Goal: Entertainment & Leisure: Browse casually

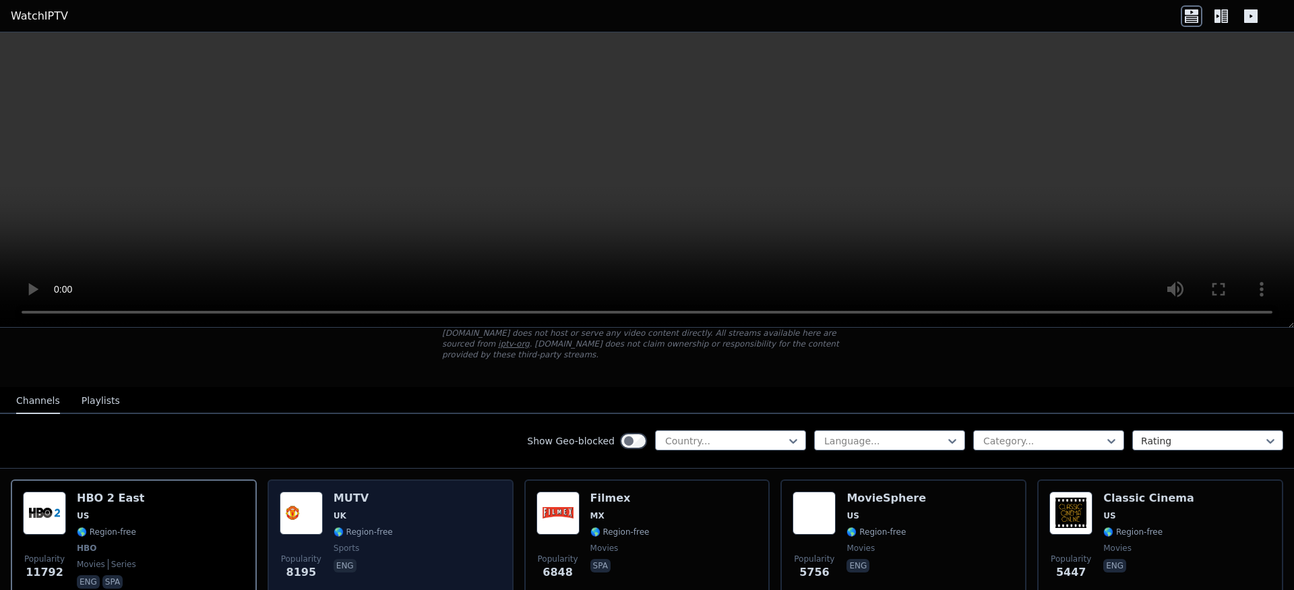
scroll to position [106, 0]
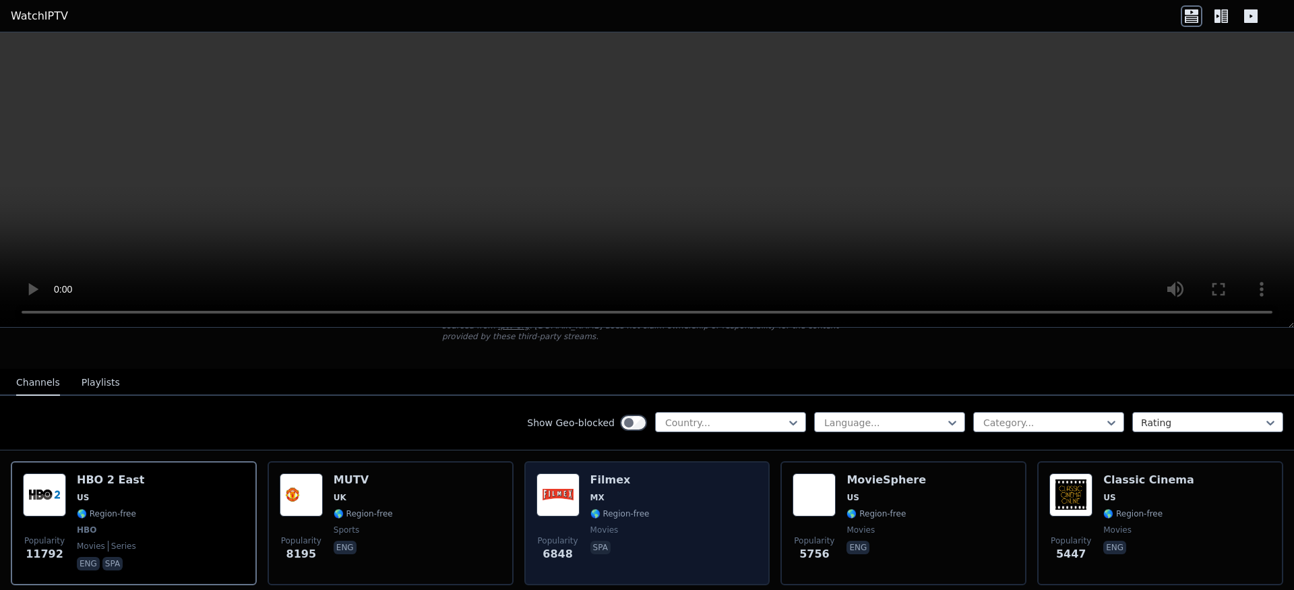
click at [645, 501] on div "Popularity 6848 Filmex MX 🌎 Region-free movies spa" at bounding box center [647, 523] width 222 height 100
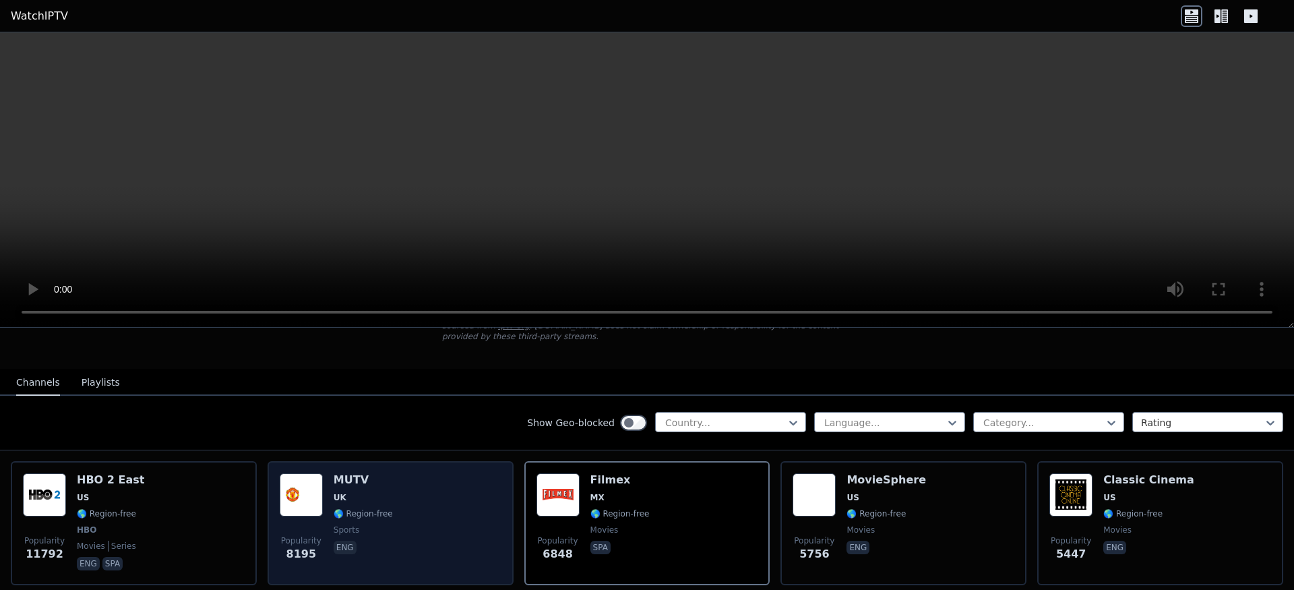
click at [382, 519] on div "MUTV UK 🌎 Region-free sports eng" at bounding box center [362, 523] width 59 height 100
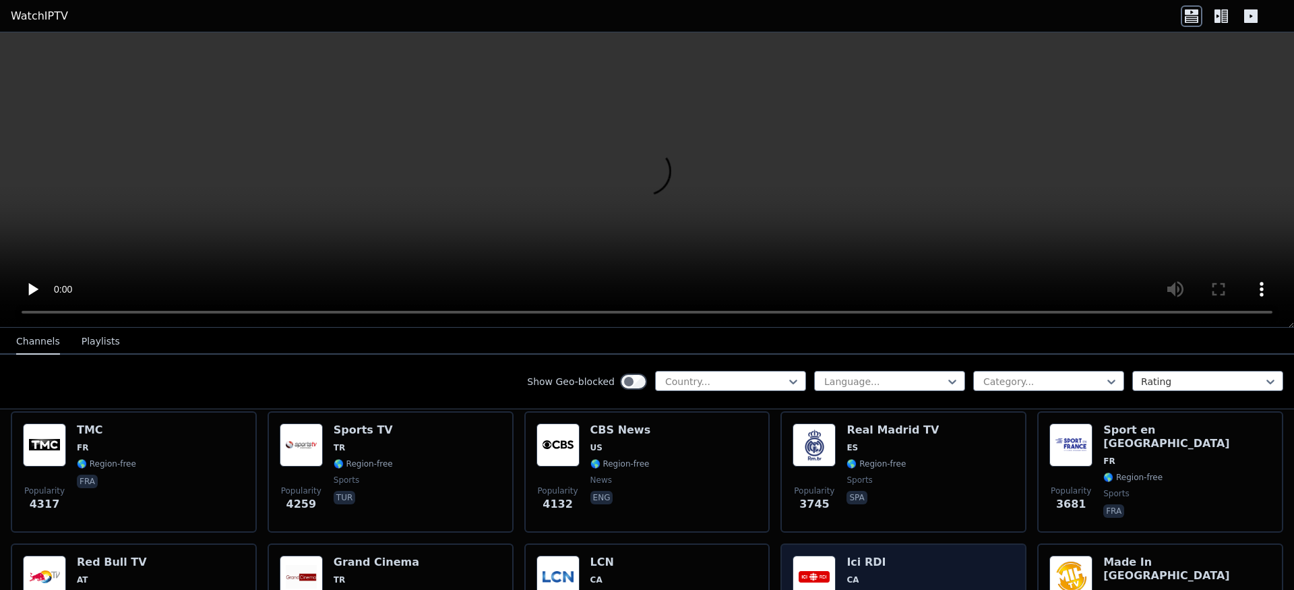
scroll to position [323, 0]
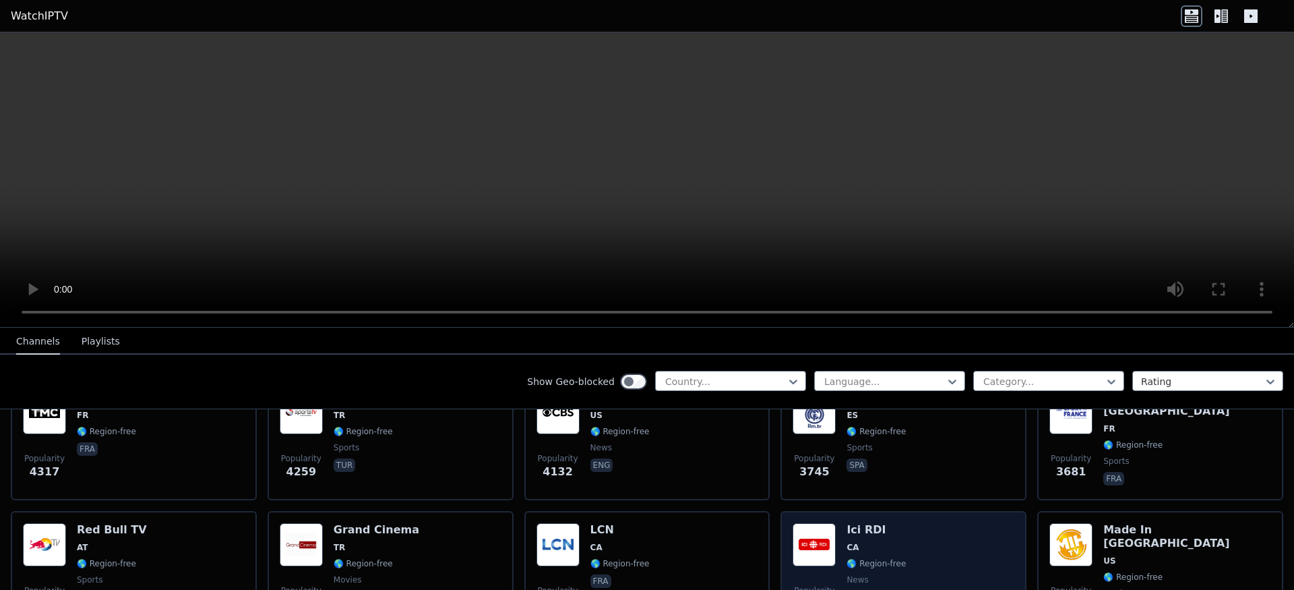
click at [846, 524] on h6 "Ici RDI" at bounding box center [875, 529] width 59 height 13
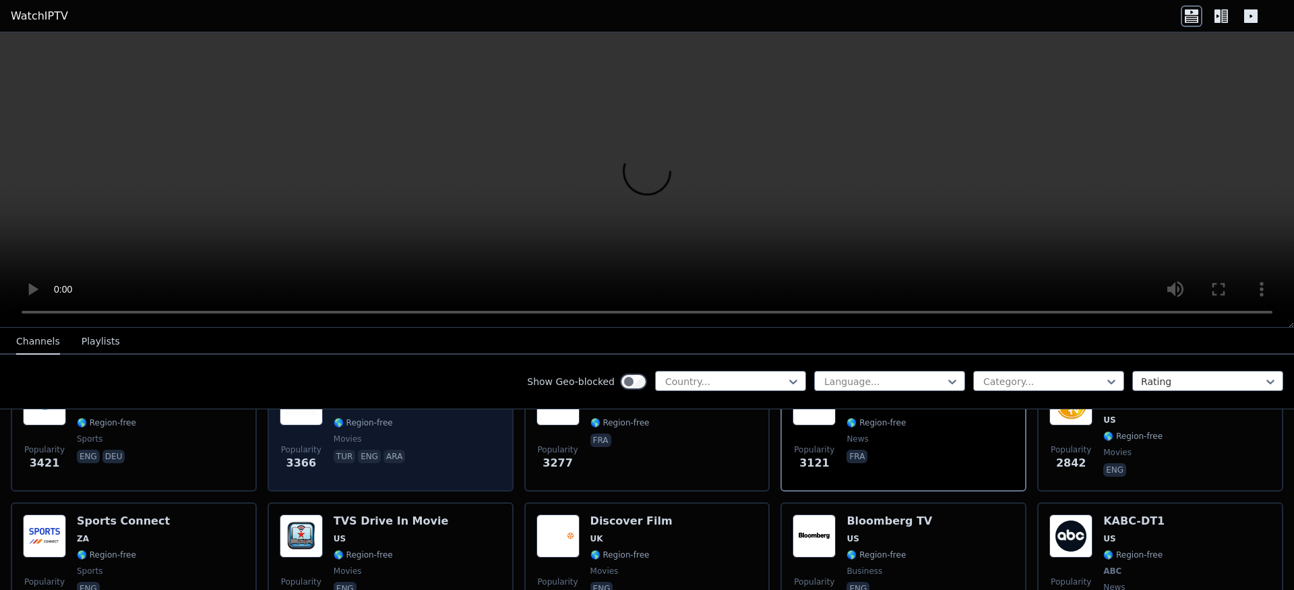
scroll to position [437, 0]
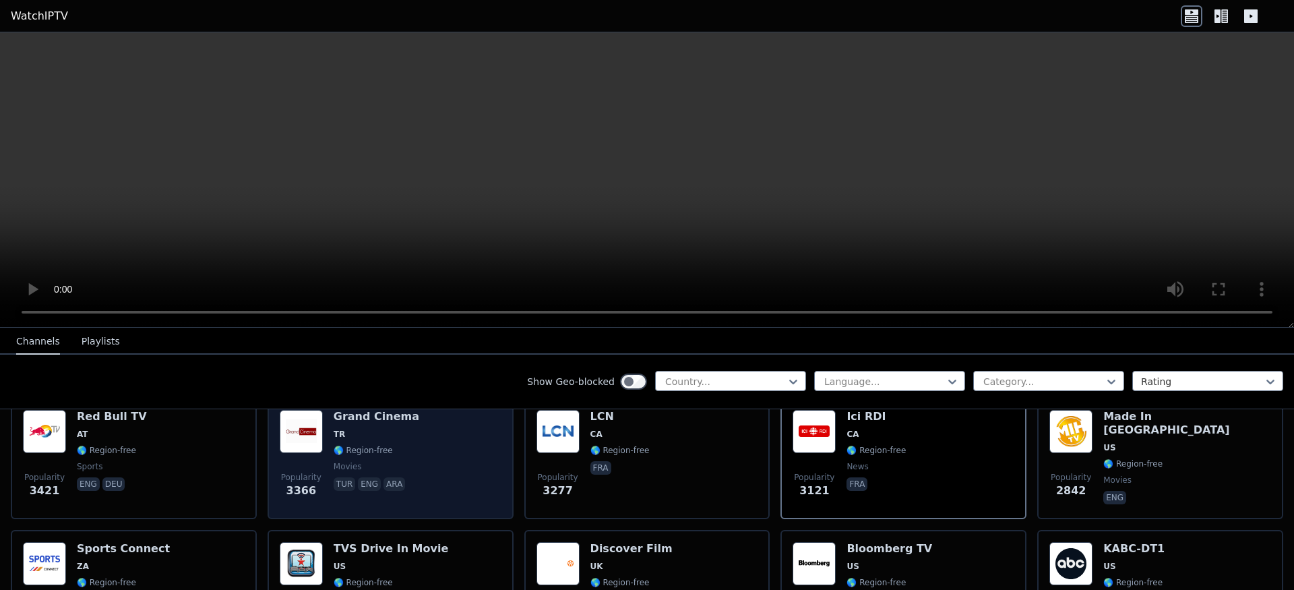
click at [439, 470] on div "Popularity 3366 Grand Cinema TR 🌎 Region-free movies tur eng ara" at bounding box center [391, 458] width 222 height 97
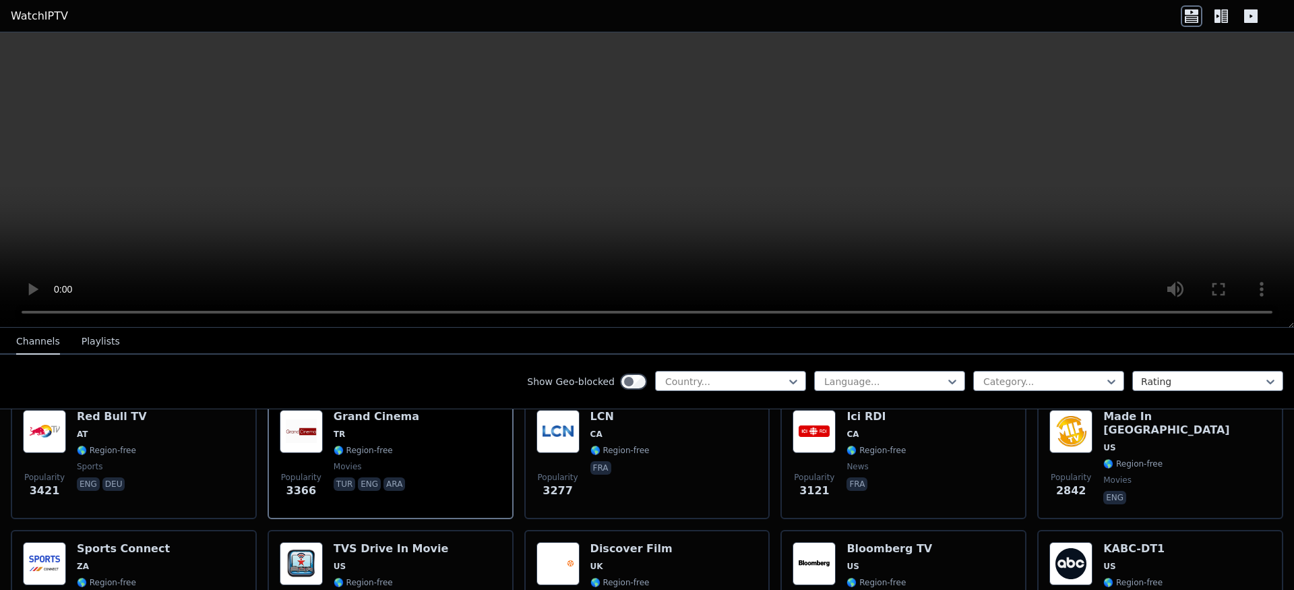
click at [25, 49] on video at bounding box center [647, 179] width 1294 height 295
click at [17, 40] on video at bounding box center [647, 179] width 1294 height 295
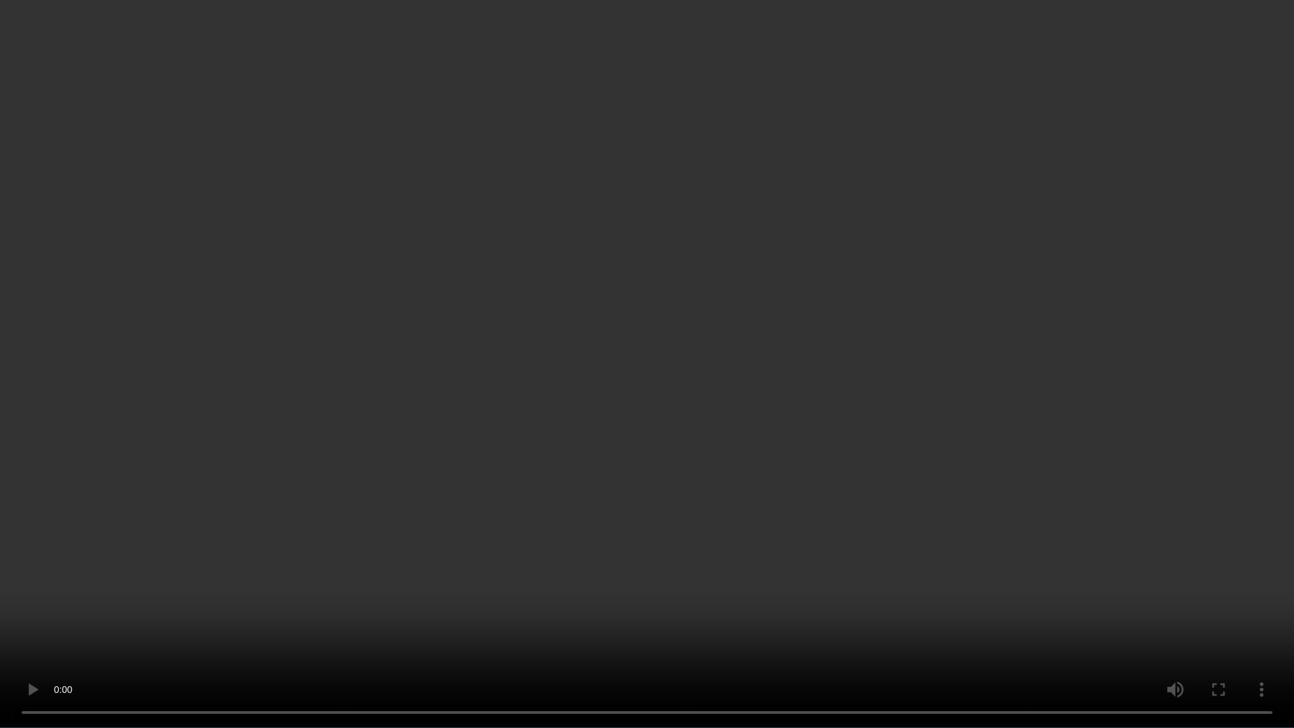
click at [925, 199] on video at bounding box center [647, 364] width 1294 height 728
click at [792, 589] on video at bounding box center [647, 364] width 1294 height 728
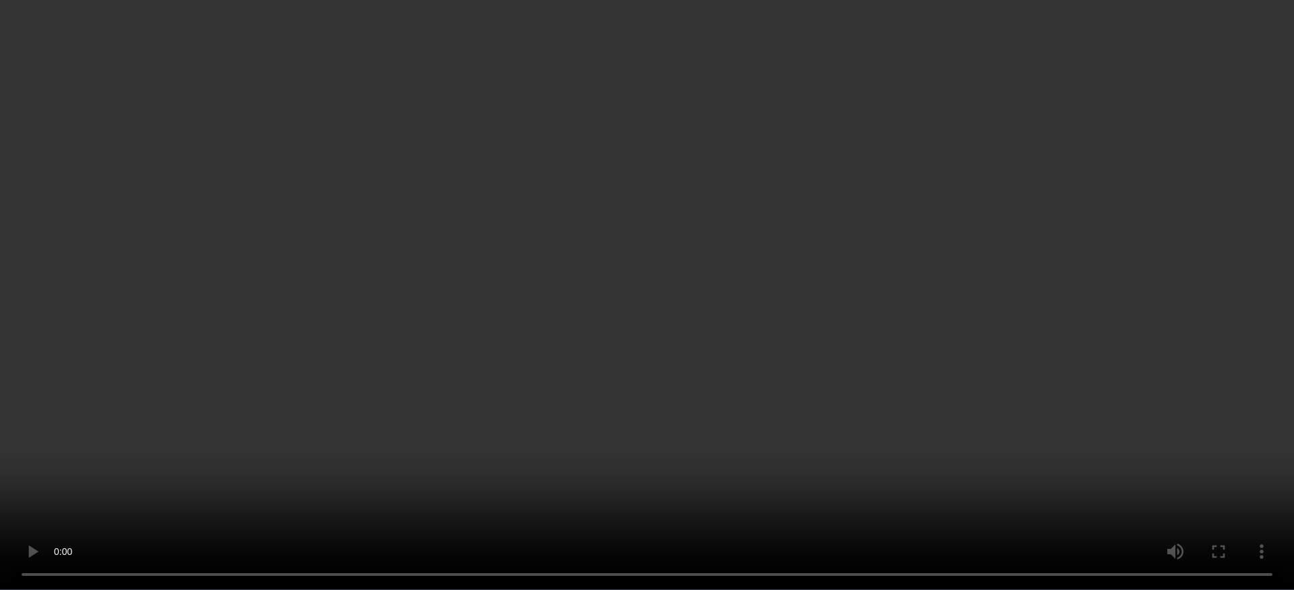
scroll to position [2358, 0]
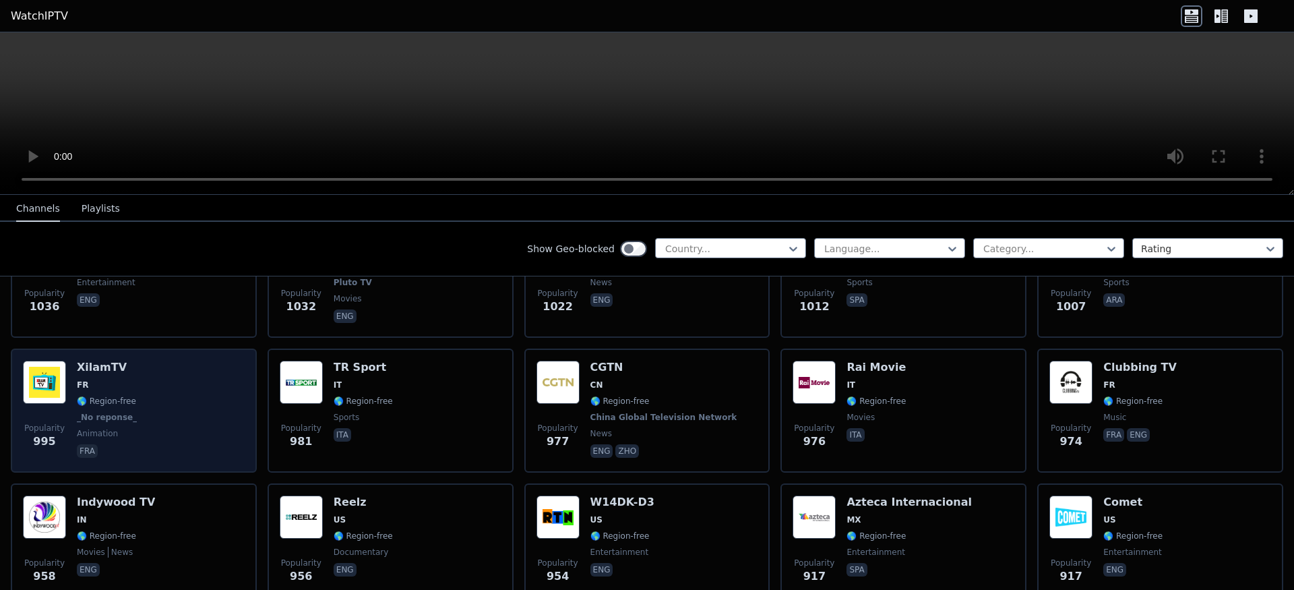
click at [179, 434] on div "Popularity 995 XilamTV FR 🌎 Region-free _No reponse_ animation fra" at bounding box center [134, 410] width 222 height 100
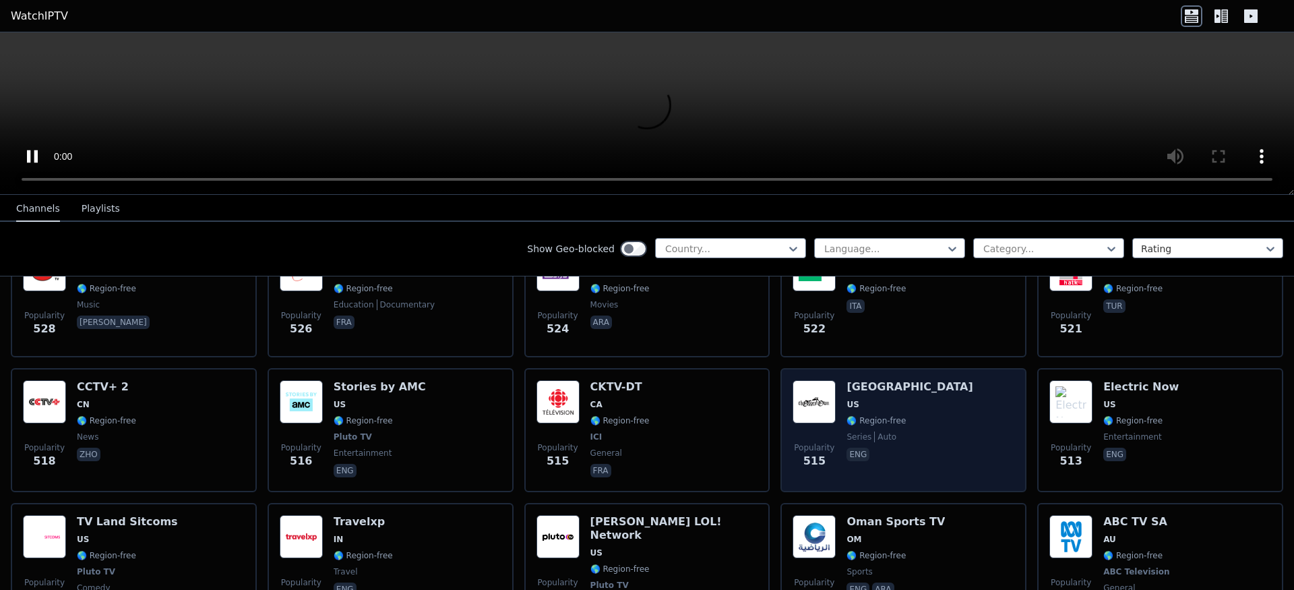
scroll to position [5824, 0]
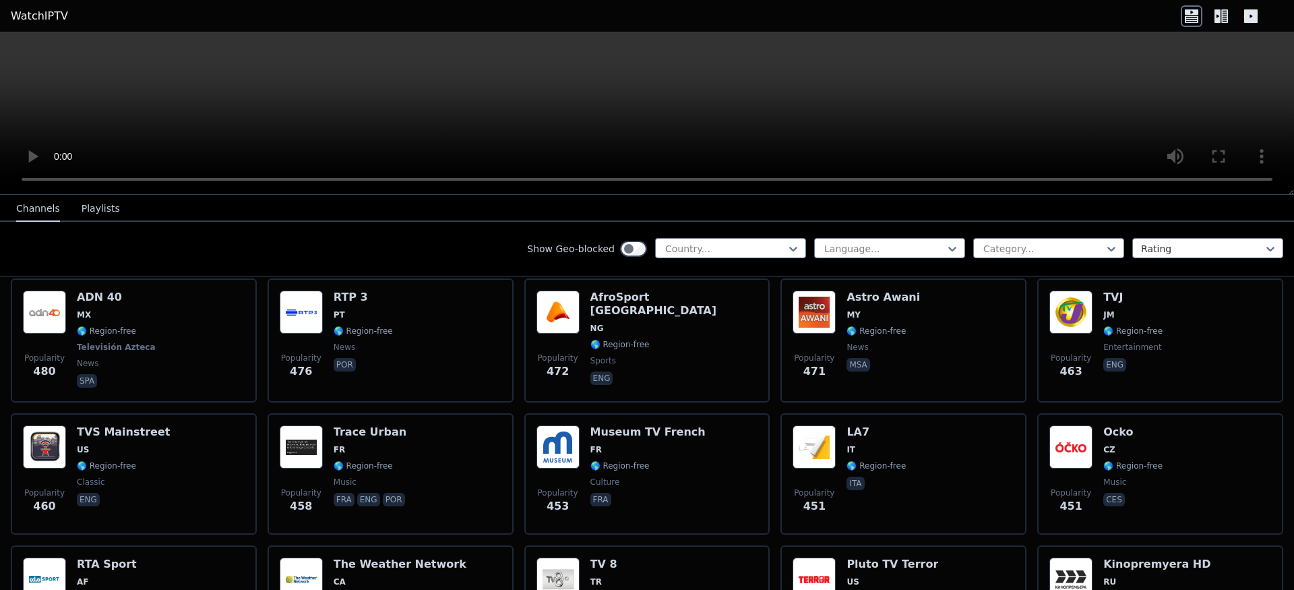
click at [73, 210] on div "Channels Playlists" at bounding box center [67, 209] width 125 height 26
click at [99, 205] on button "Playlists" at bounding box center [101, 209] width 38 height 26
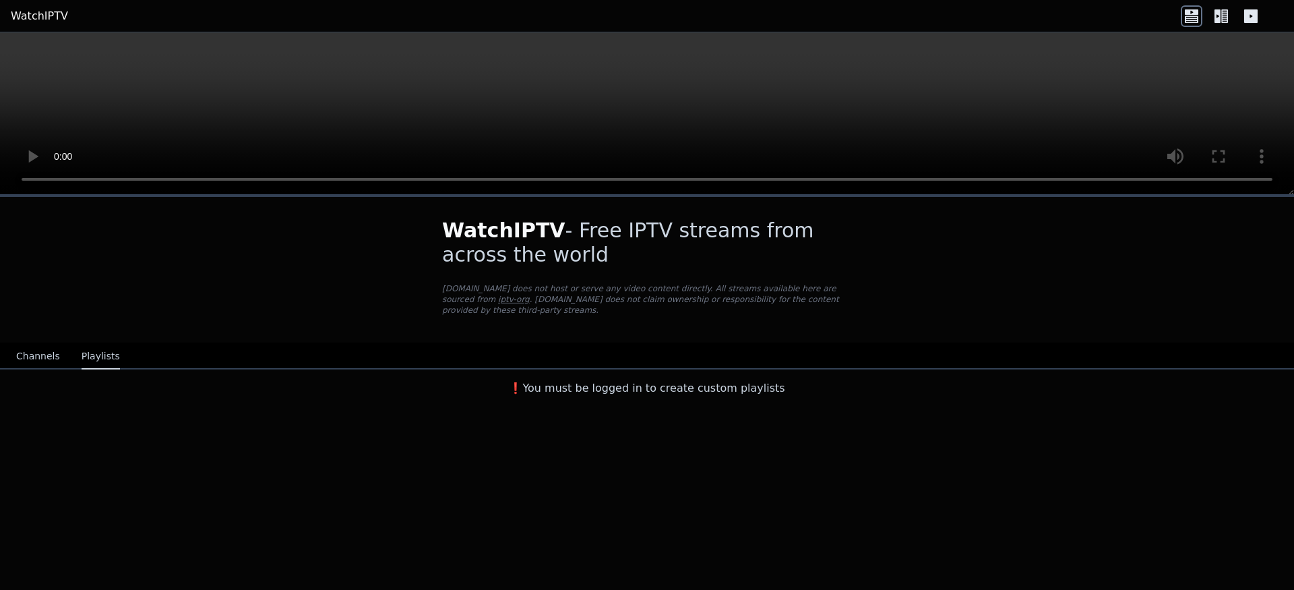
click at [21, 359] on button "Channels" at bounding box center [38, 357] width 44 height 26
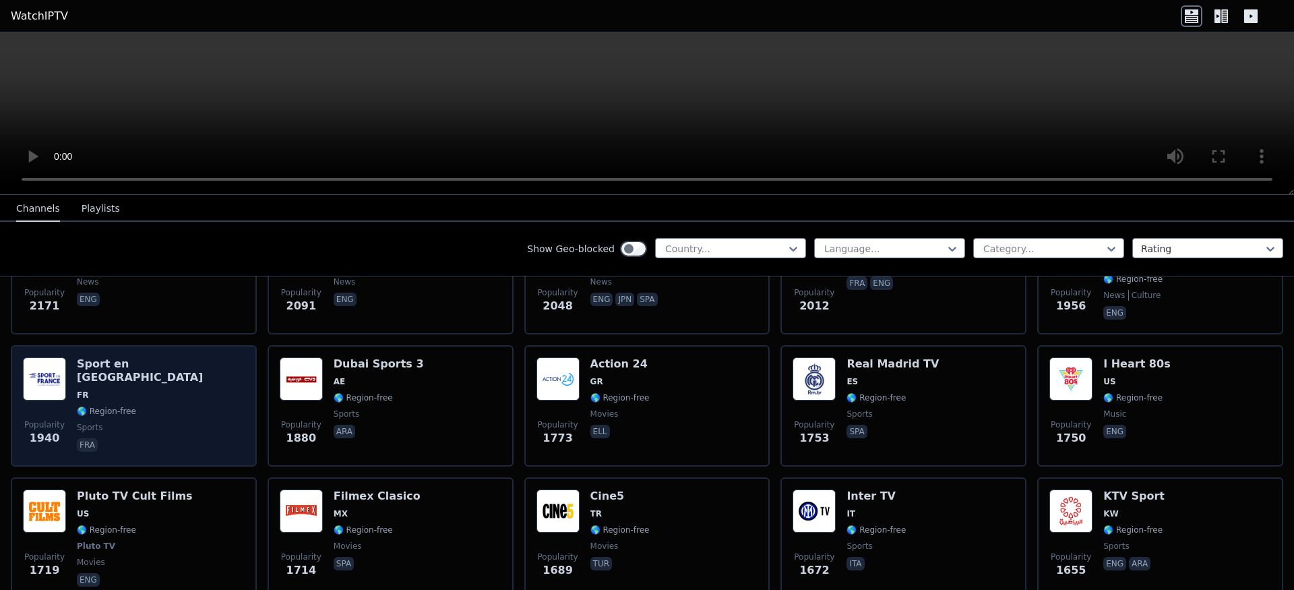
scroll to position [885, 0]
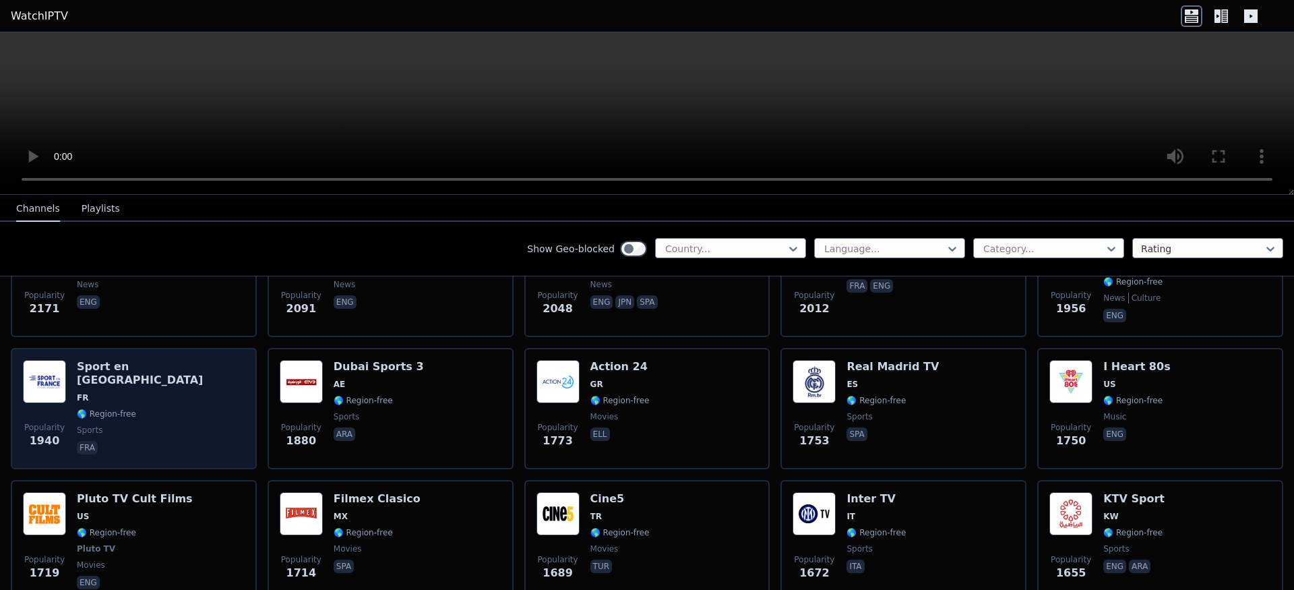
click at [164, 417] on div "Popularity 1940 Sport en [GEOGRAPHIC_DATA] FR 🌎 Region-free sports fra" at bounding box center [134, 408] width 222 height 97
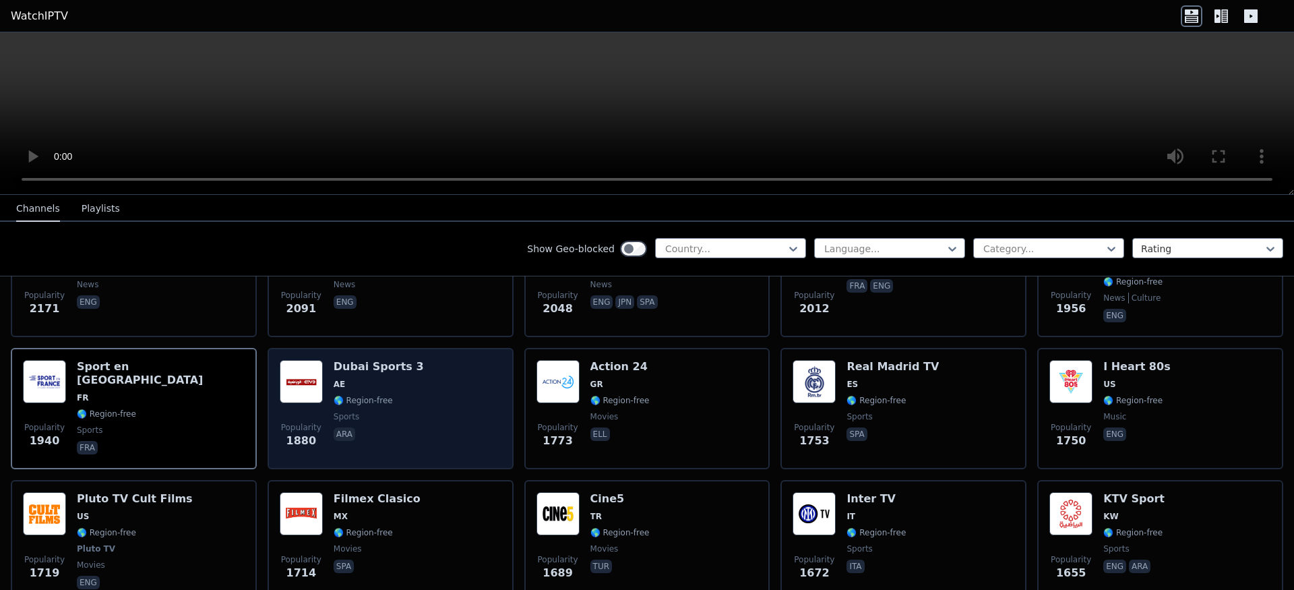
click at [354, 402] on span "🌎 Region-free" at bounding box center [362, 400] width 59 height 11
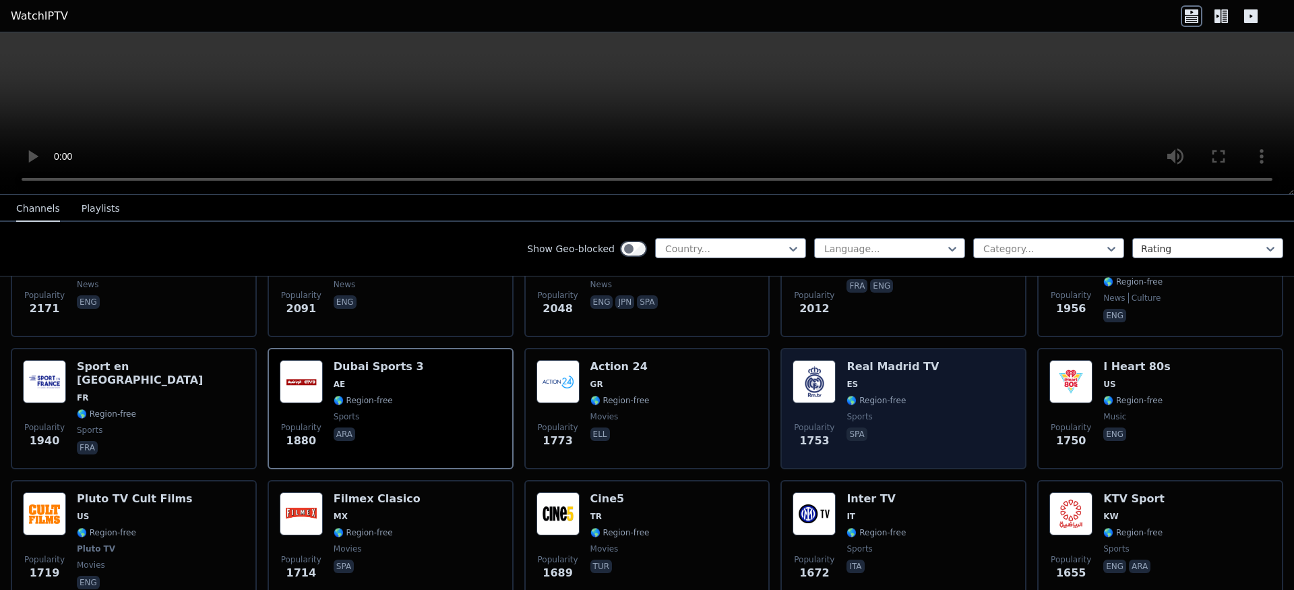
click at [864, 379] on span "ES" at bounding box center [892, 384] width 92 height 11
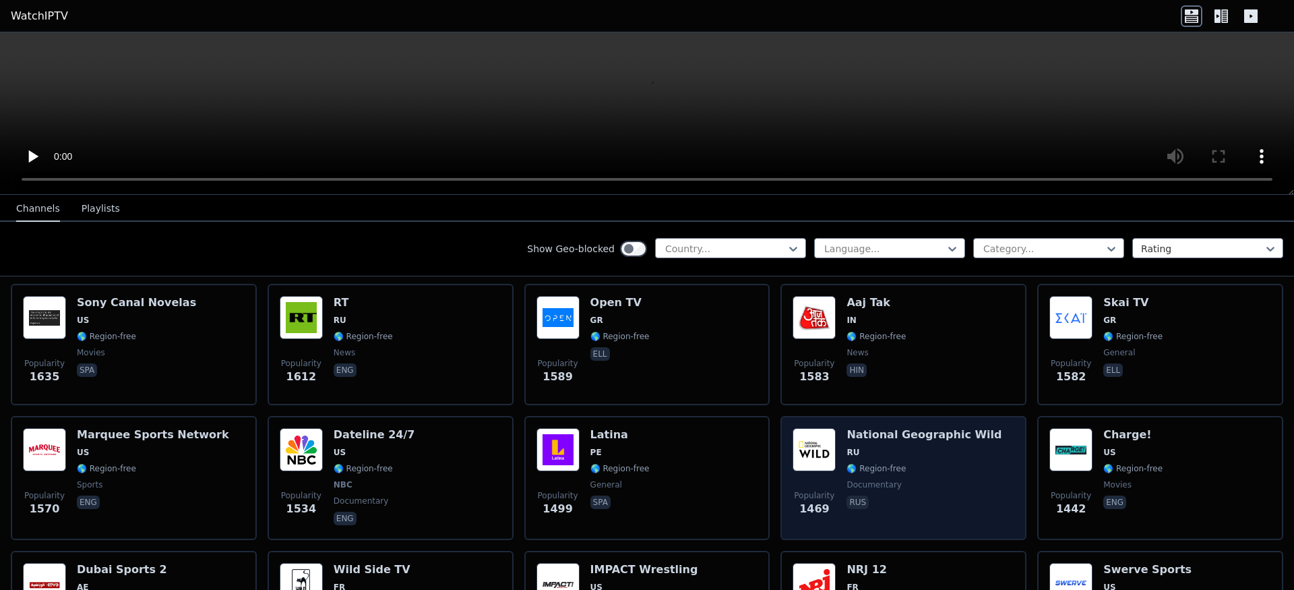
scroll to position [1252, 0]
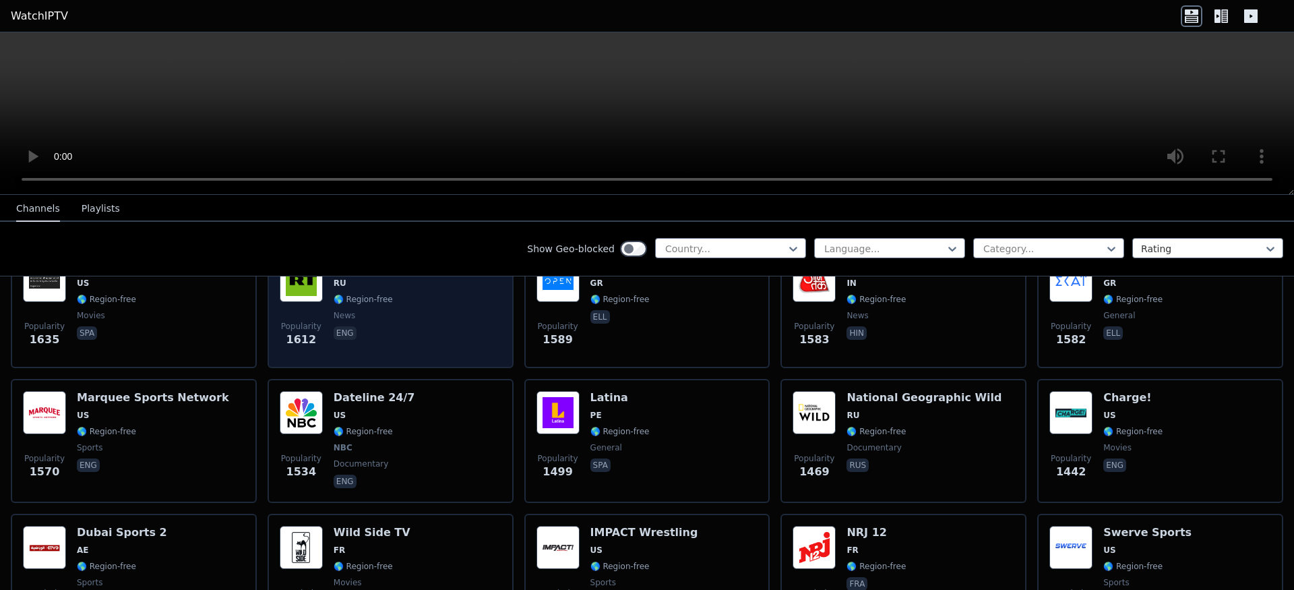
click at [424, 321] on div "Popularity 1612 RT RU 🌎 Region-free news eng" at bounding box center [391, 307] width 222 height 97
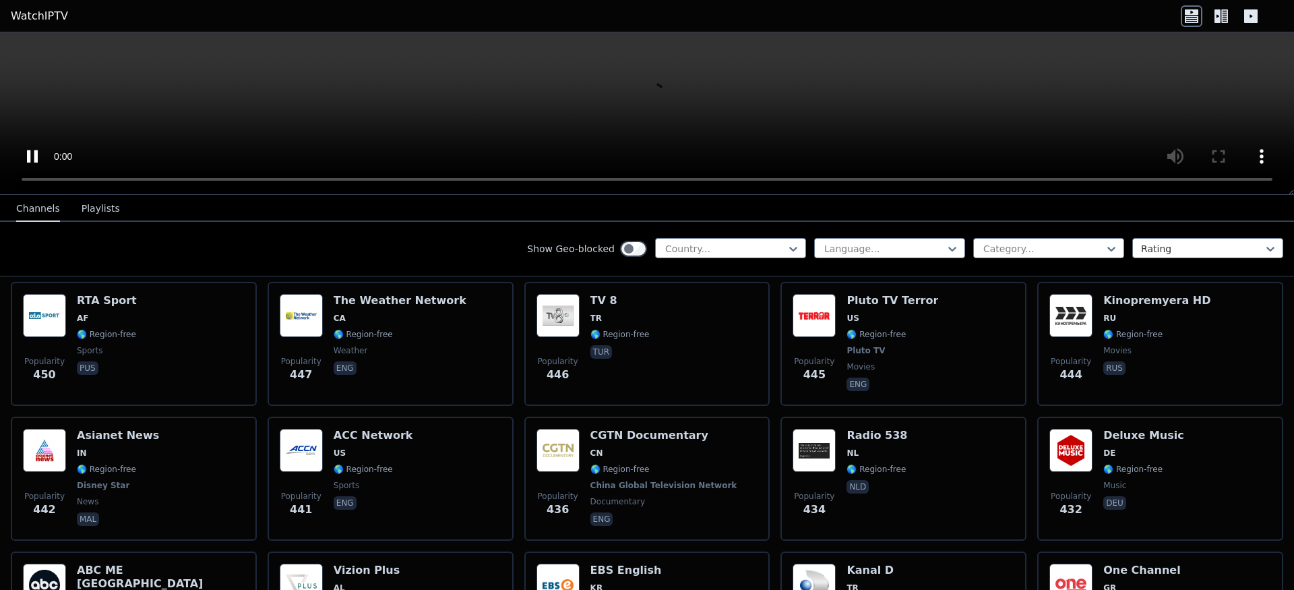
scroll to position [5923, 0]
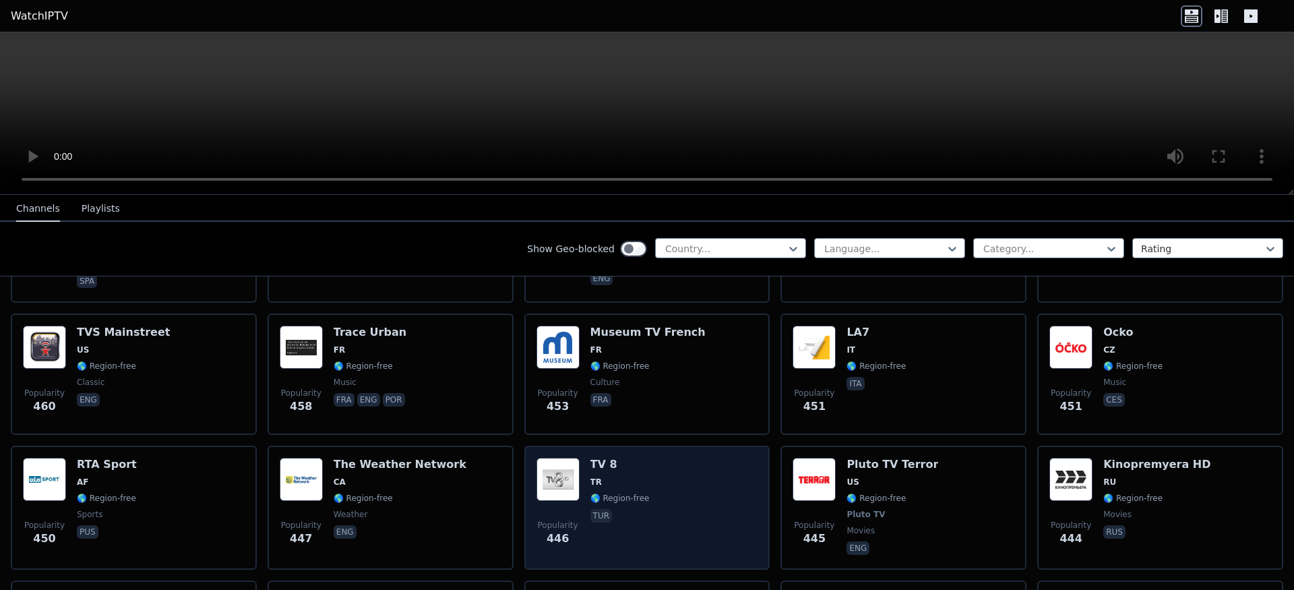
click at [692, 457] on div "Popularity 446 TV 8 TR 🌎 Region-free tur" at bounding box center [647, 507] width 222 height 100
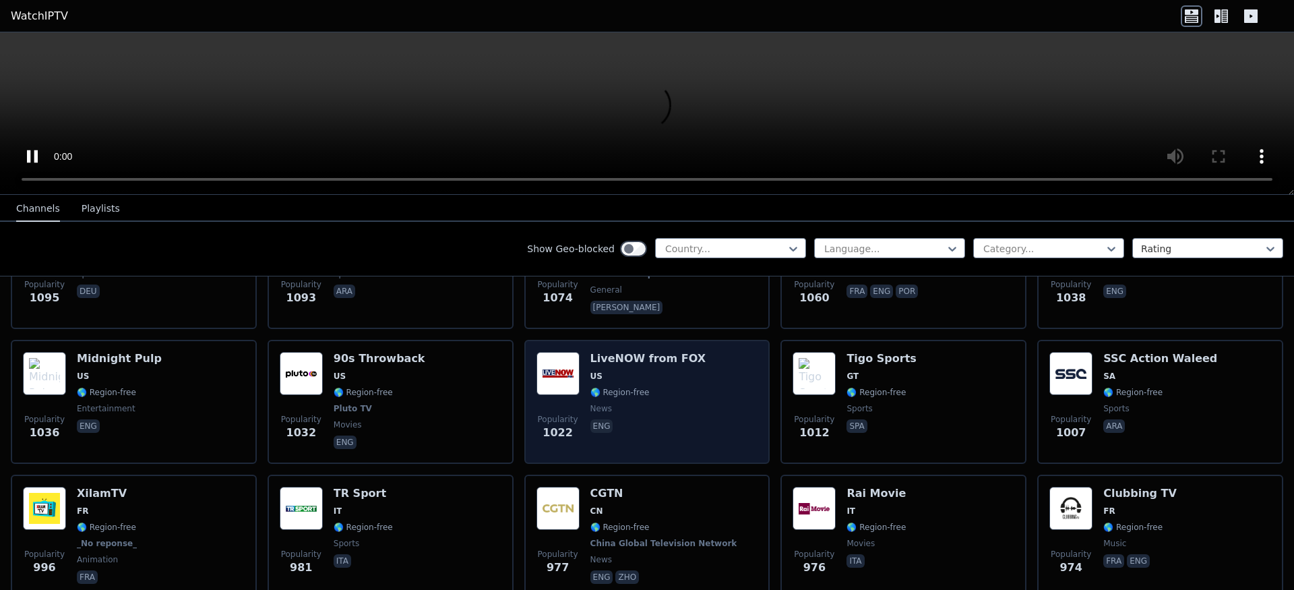
scroll to position [2205, 0]
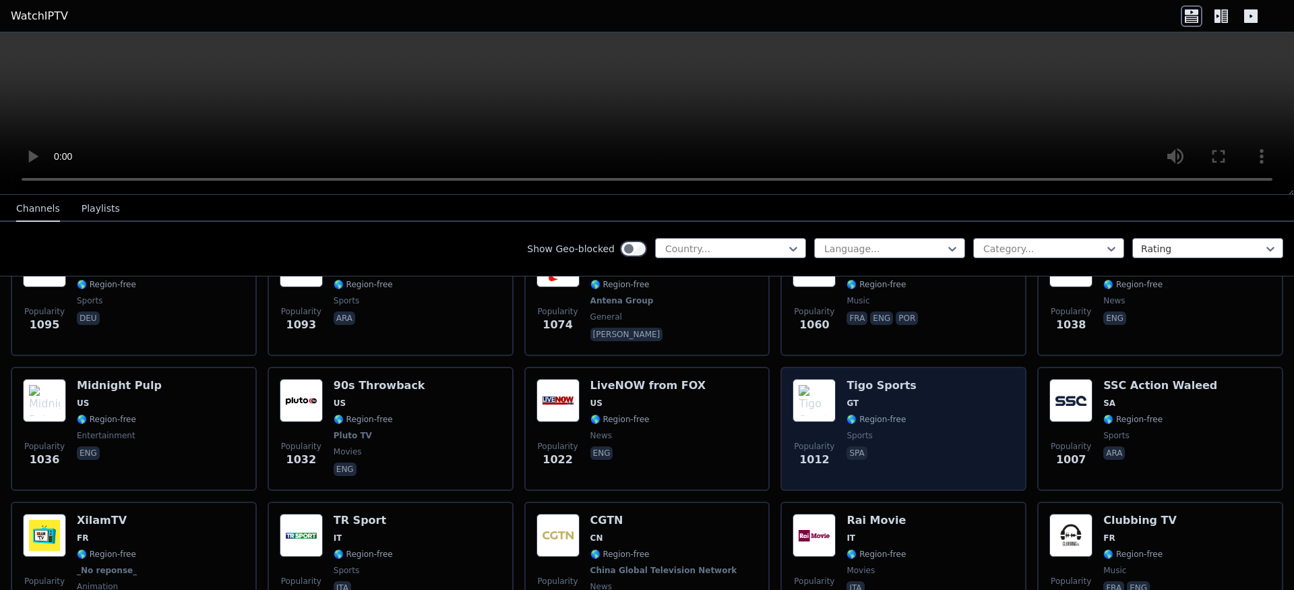
click at [901, 418] on div "Popularity 1012 Tigo Sports GT 🌎 Region-free sports spa" at bounding box center [903, 429] width 222 height 100
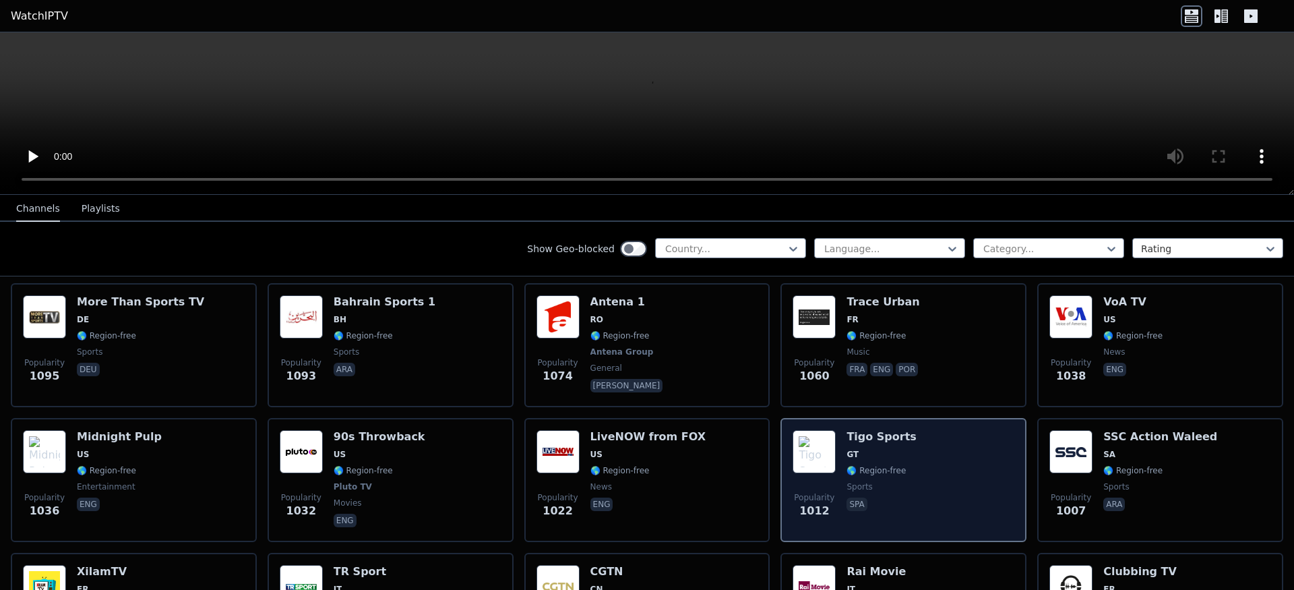
scroll to position [2151, 0]
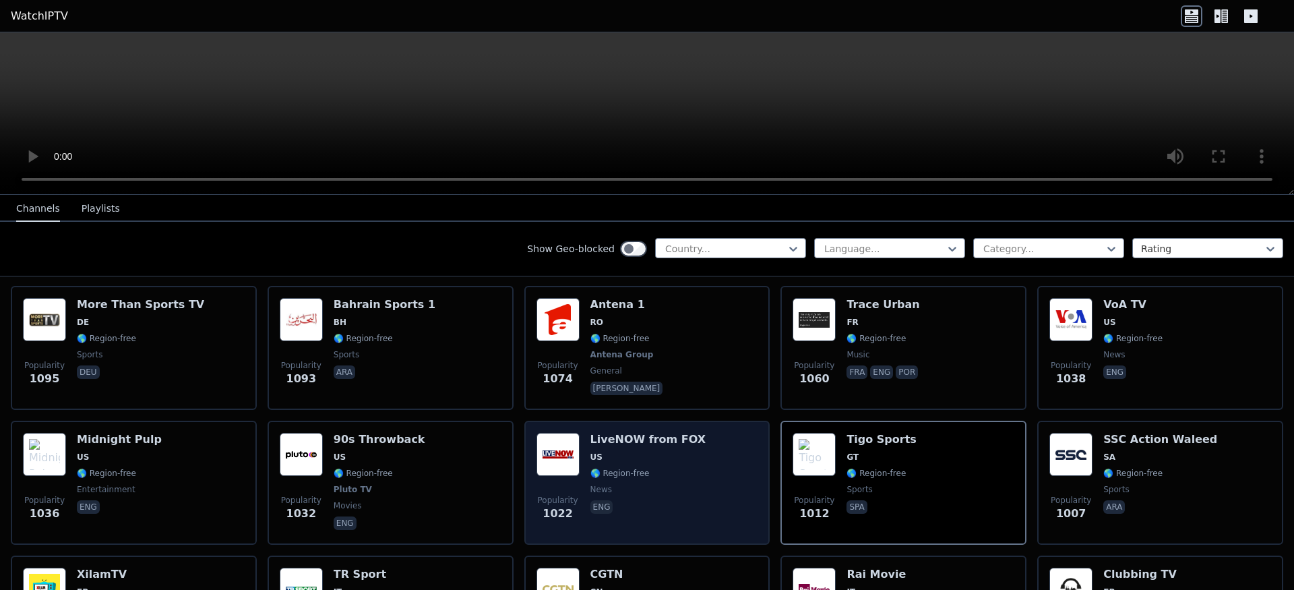
click at [689, 469] on div "Popularity 1022 LiveNOW from FOX US 🌎 Region-free news eng" at bounding box center [647, 483] width 222 height 100
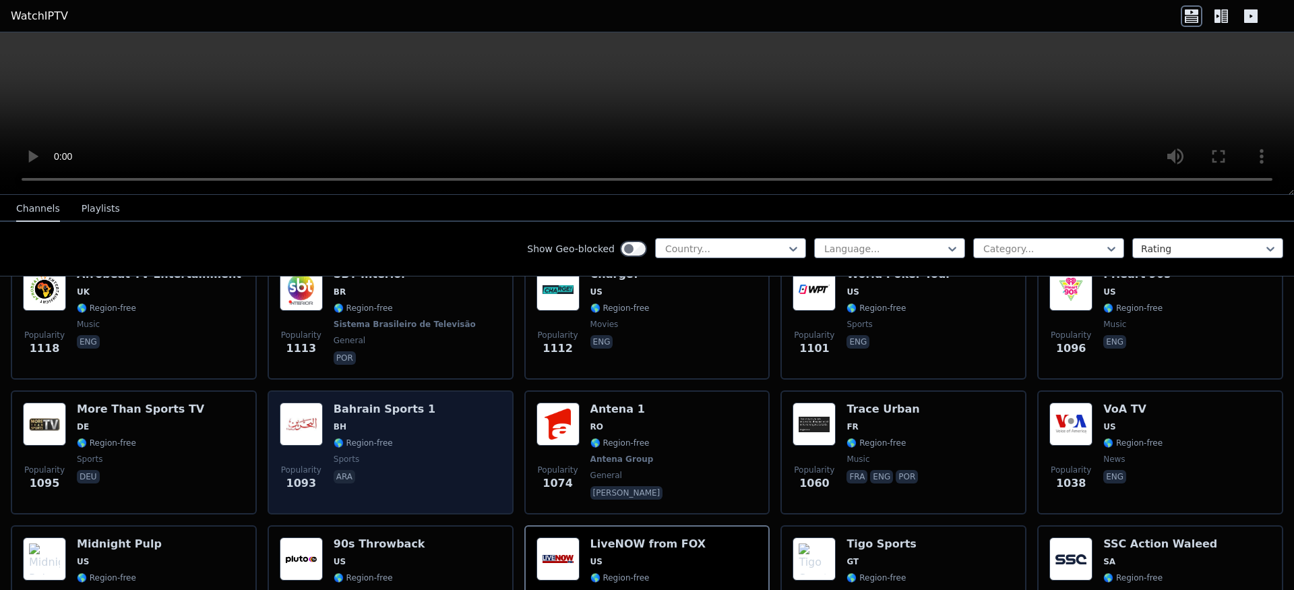
click at [424, 466] on div "Popularity 1093 Bahrain Sports 1 BH 🌎 Region-free sports ara" at bounding box center [391, 452] width 222 height 100
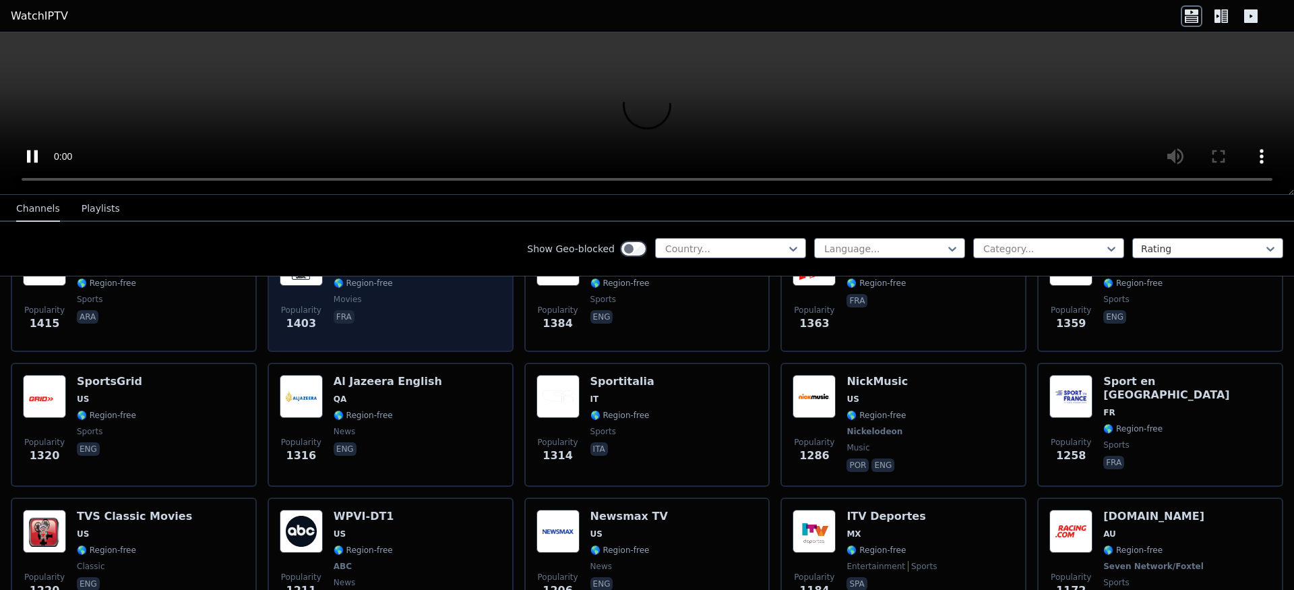
scroll to position [1403, 0]
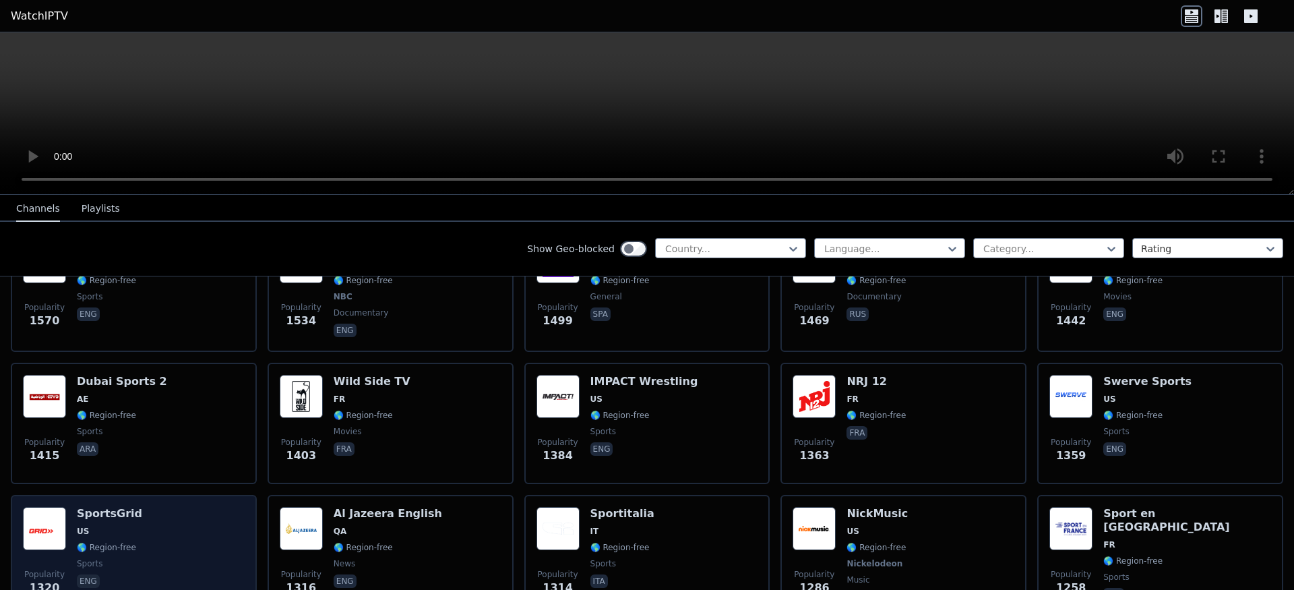
click at [191, 530] on div "Popularity 1320 SportsGrid US 🌎 Region-free sports eng" at bounding box center [134, 557] width 222 height 100
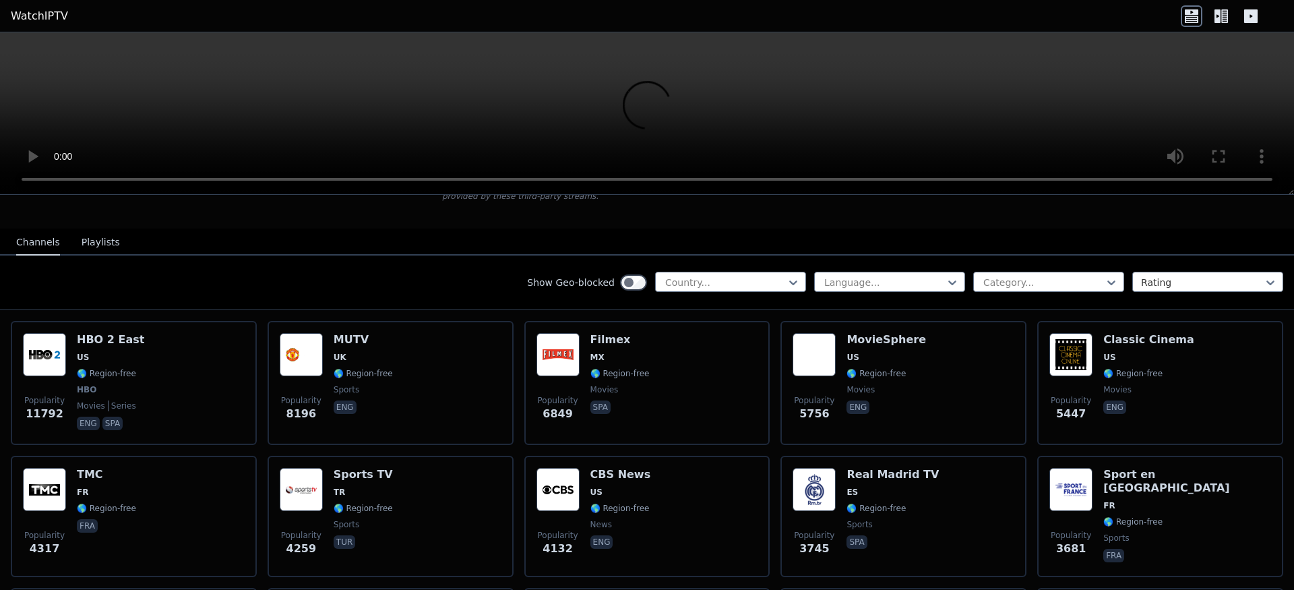
scroll to position [0, 0]
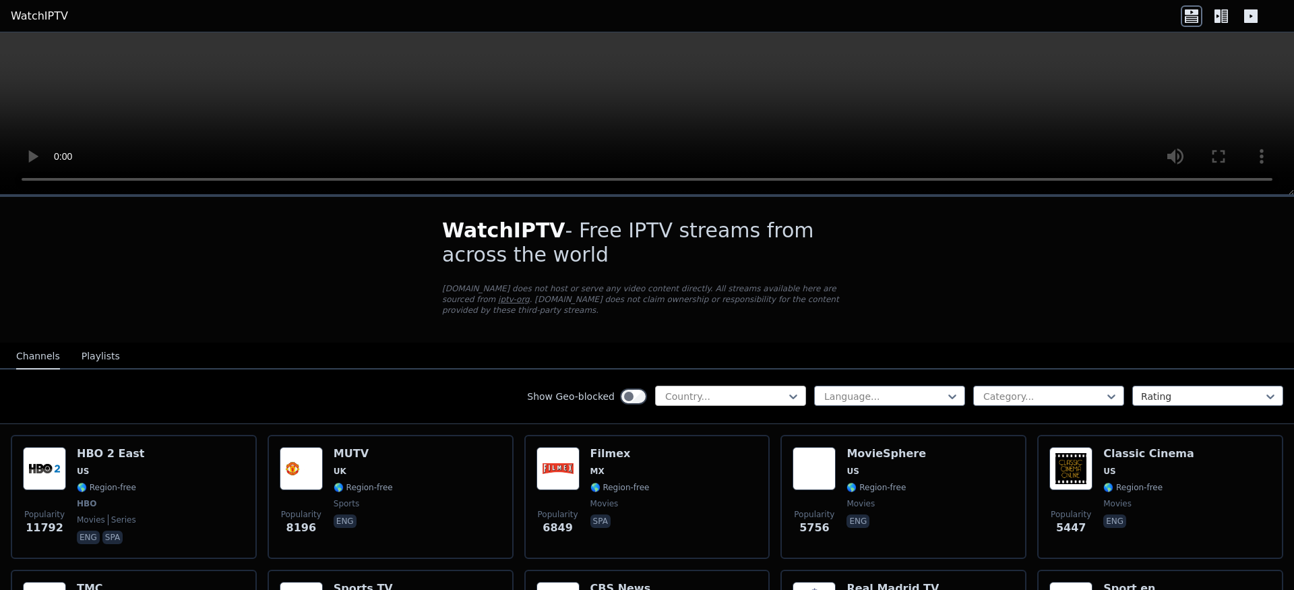
click at [699, 394] on div at bounding box center [725, 395] width 123 height 13
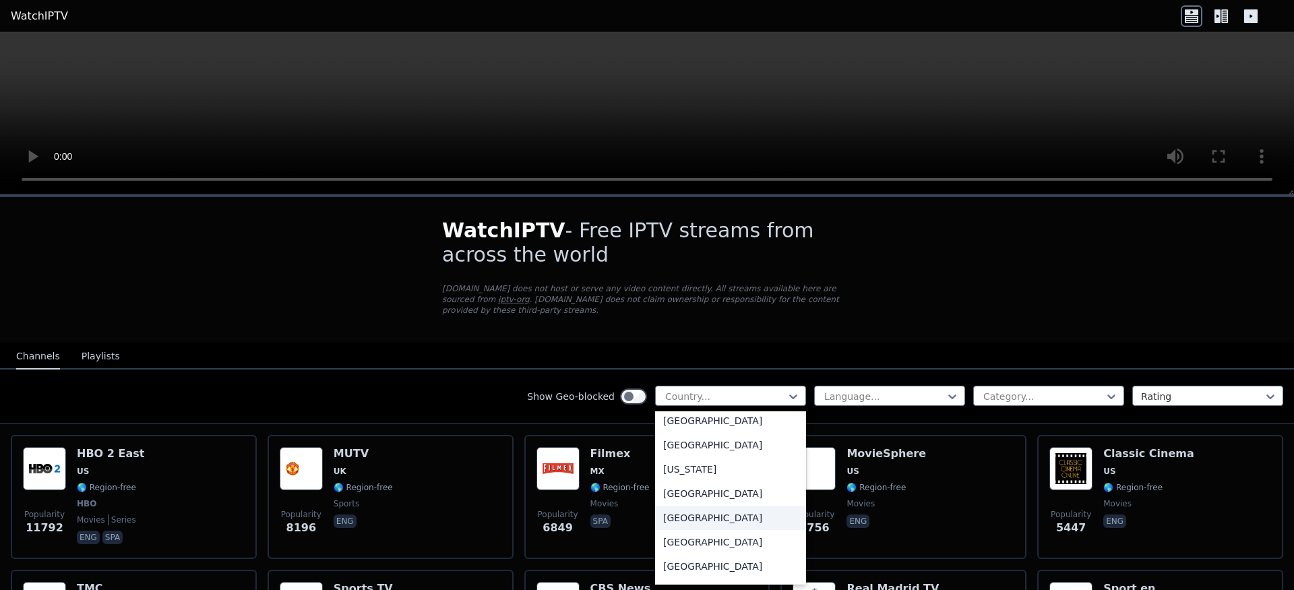
scroll to position [4533, 0]
click at [667, 507] on div "[GEOGRAPHIC_DATA]" at bounding box center [730, 514] width 151 height 24
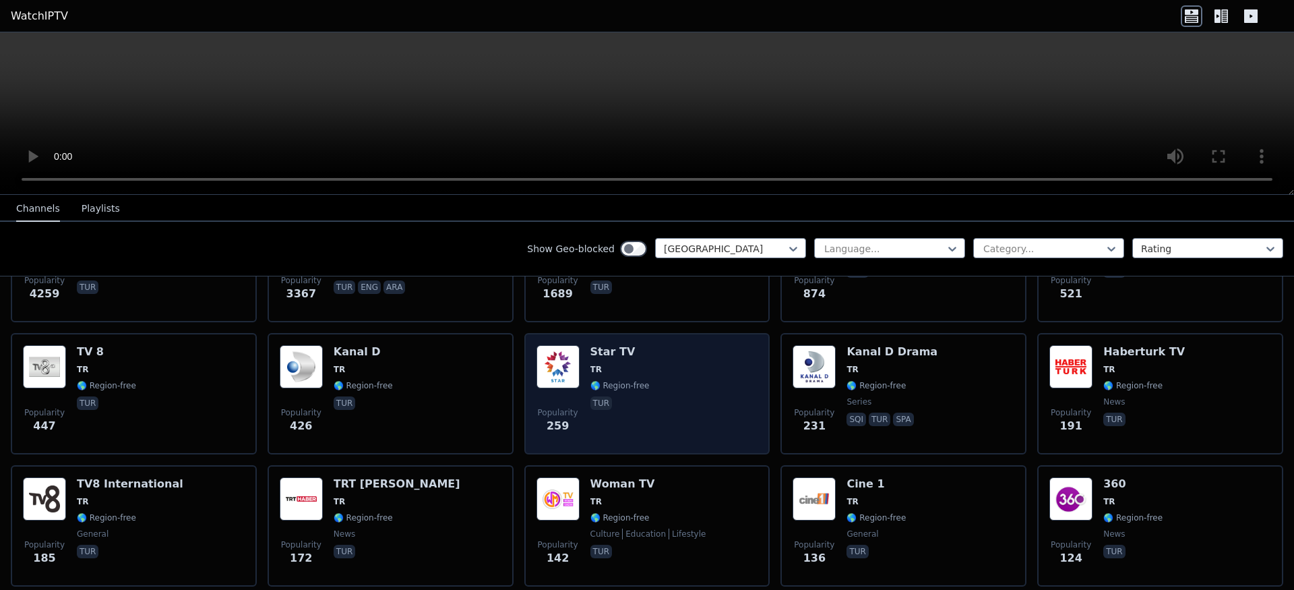
scroll to position [74, 0]
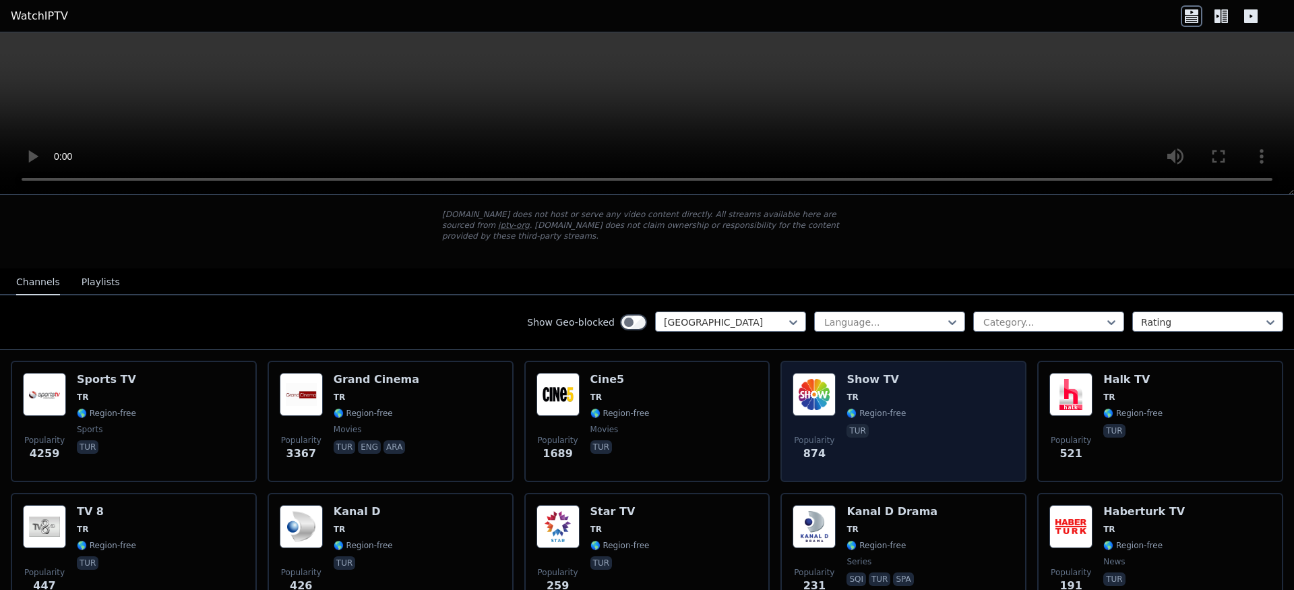
click at [901, 389] on div "Popularity 874 Show TV TR 🌎 Region-free tur" at bounding box center [903, 421] width 222 height 97
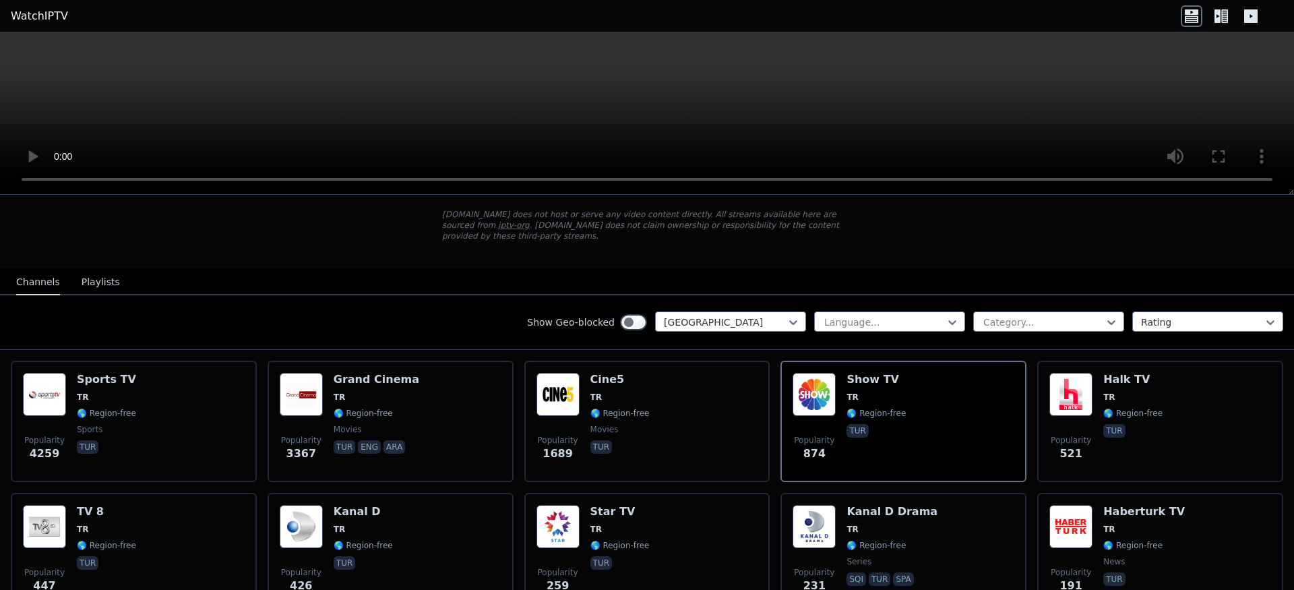
click at [24, 51] on video at bounding box center [647, 113] width 1294 height 162
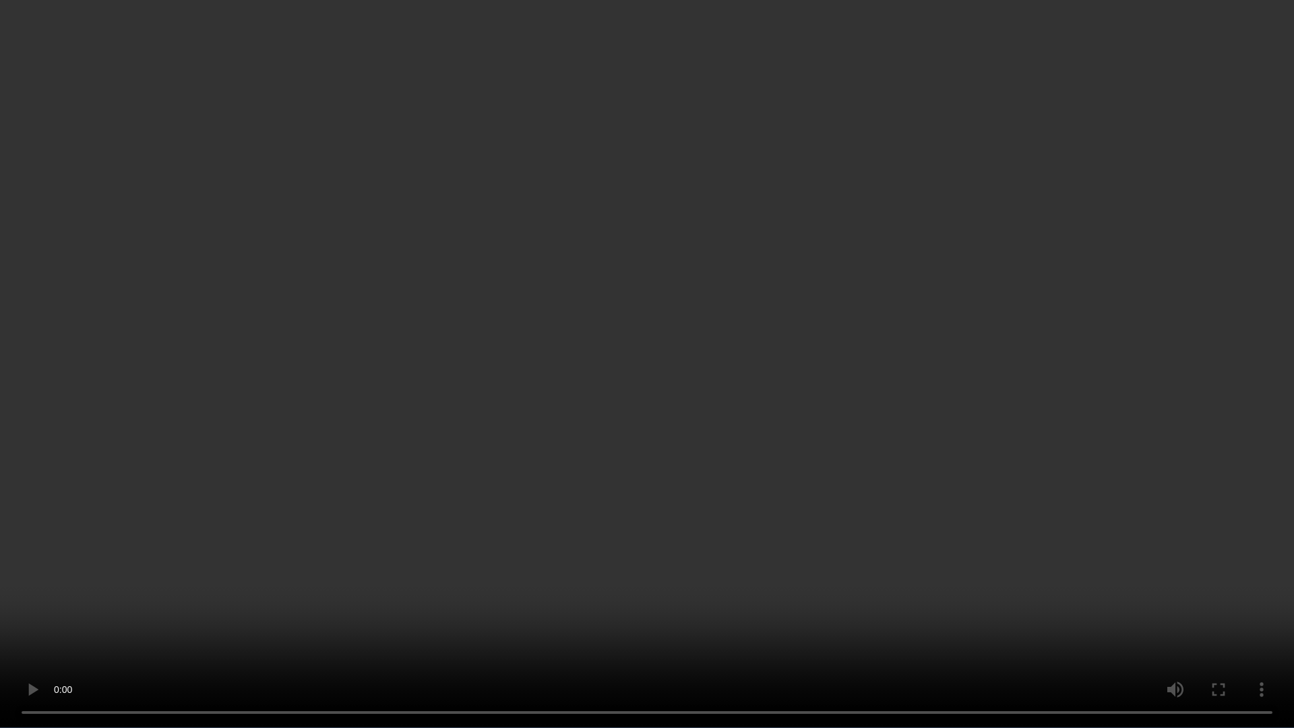
click at [761, 589] on video at bounding box center [647, 364] width 1294 height 728
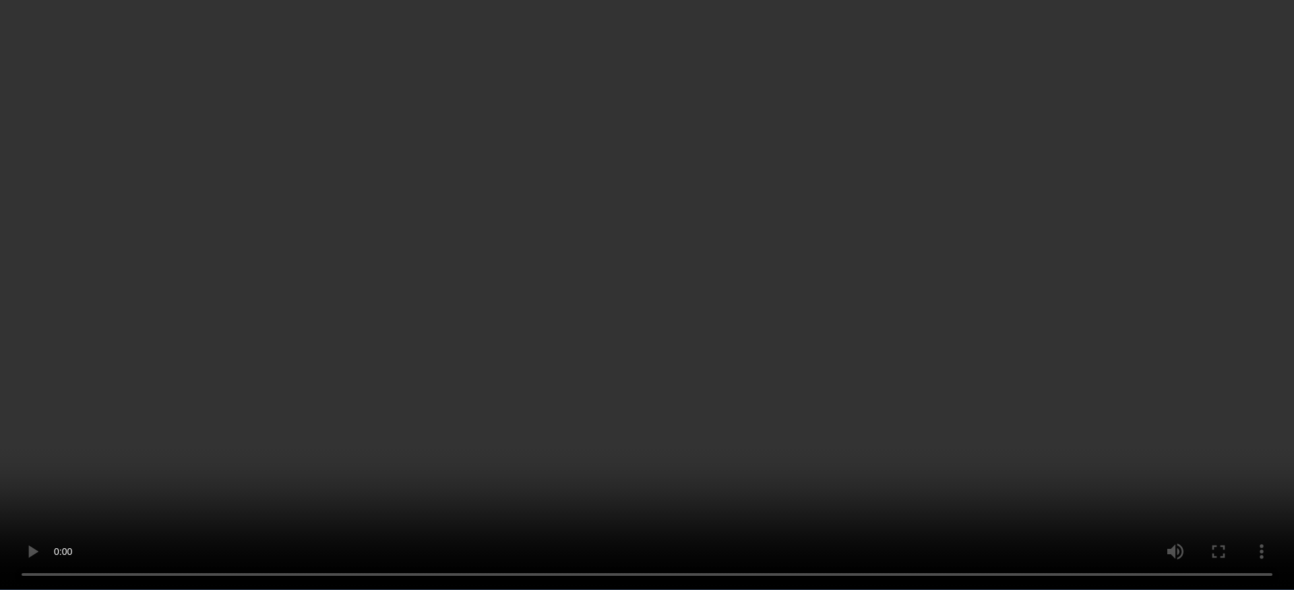
scroll to position [2740, 0]
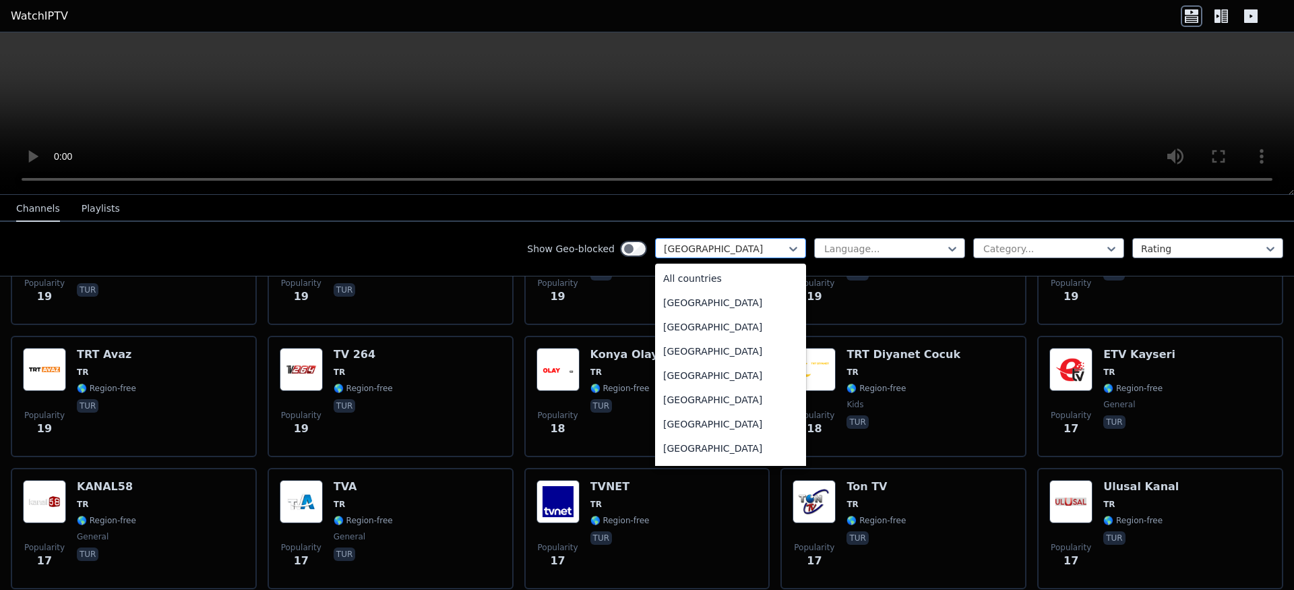
click at [754, 249] on div at bounding box center [725, 248] width 123 height 13
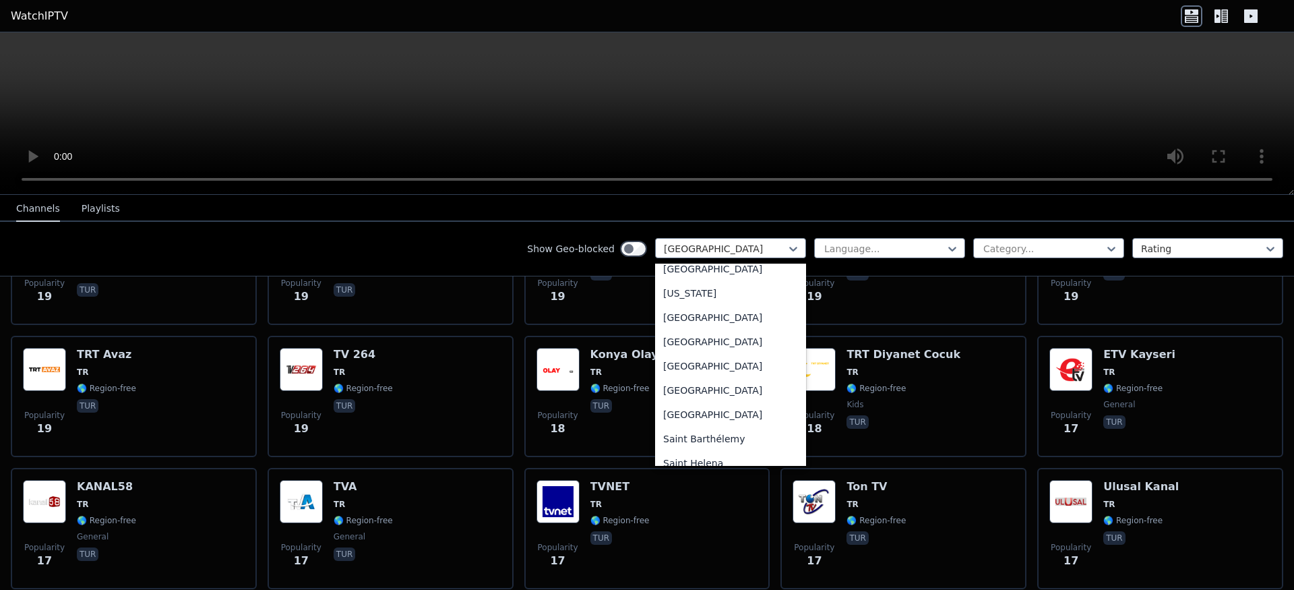
scroll to position [3666, 0]
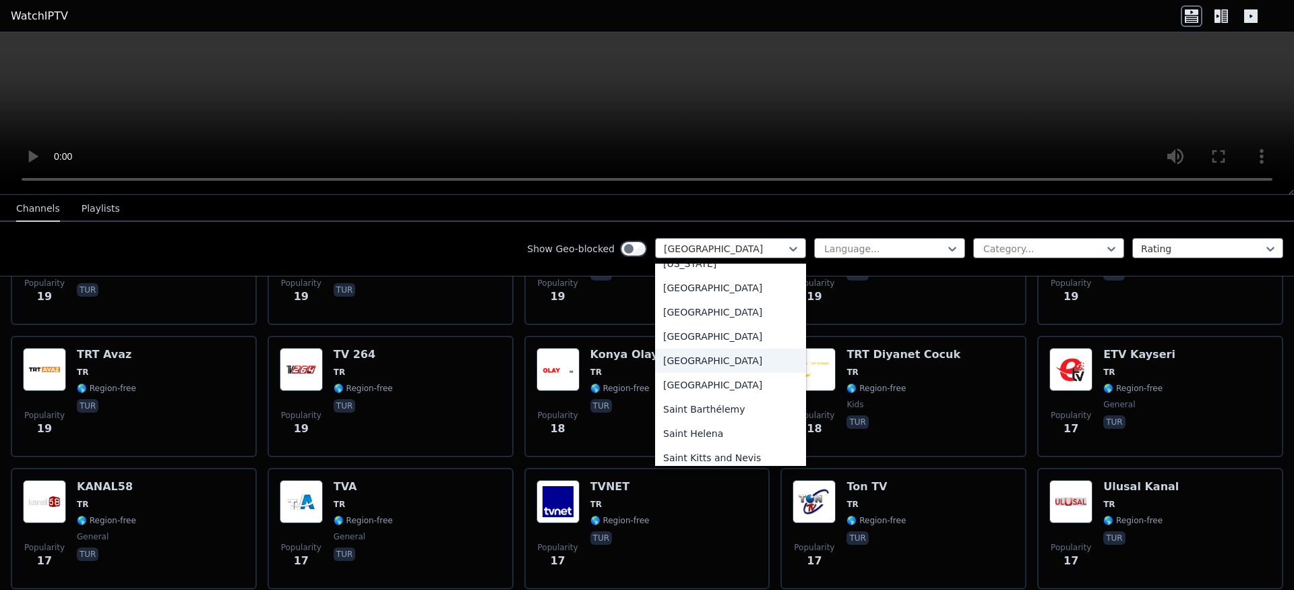
click at [682, 358] on div "[GEOGRAPHIC_DATA]" at bounding box center [730, 360] width 151 height 24
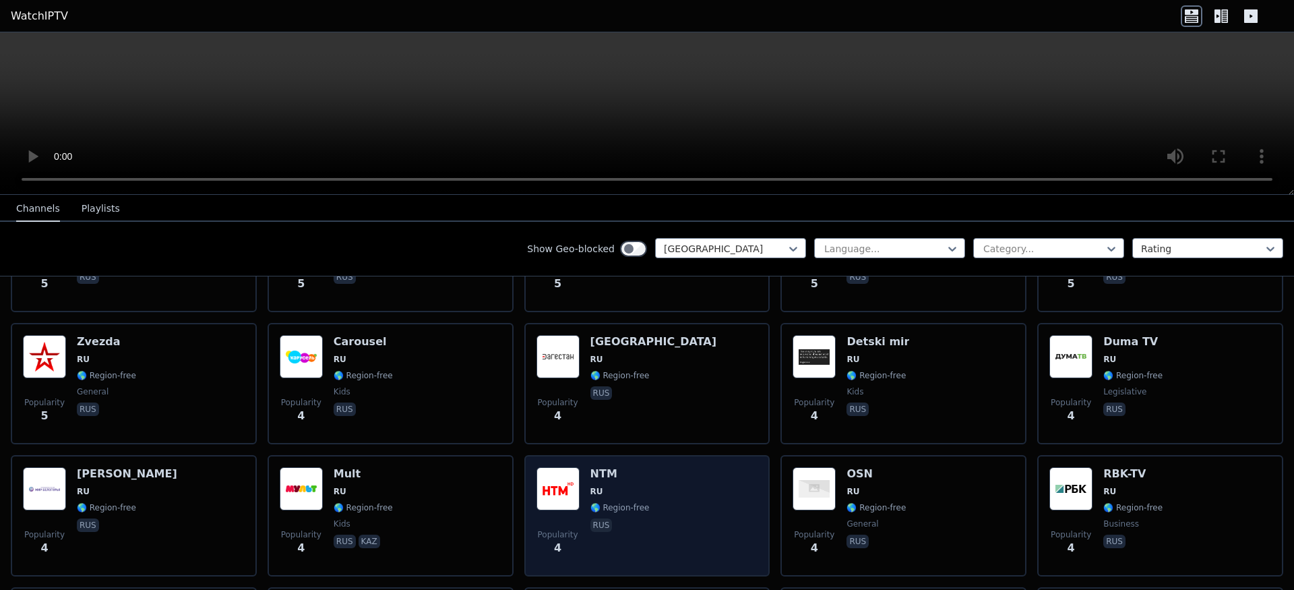
scroll to position [6547, 0]
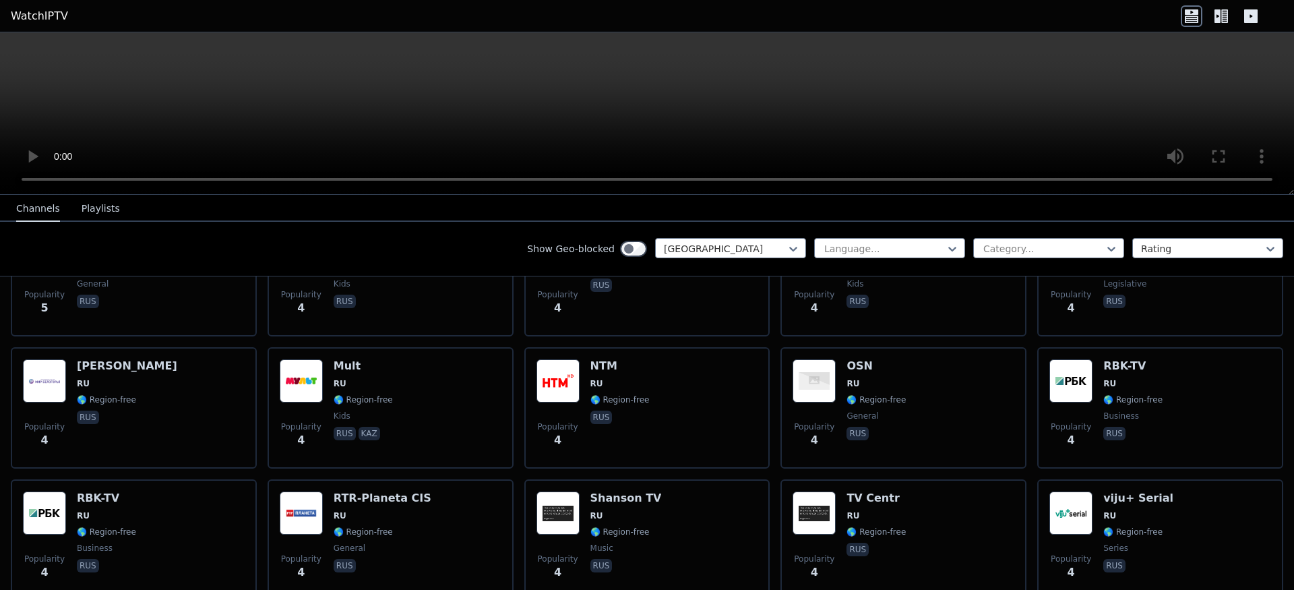
scroll to position [4248, 0]
